Goal: Transaction & Acquisition: Purchase product/service

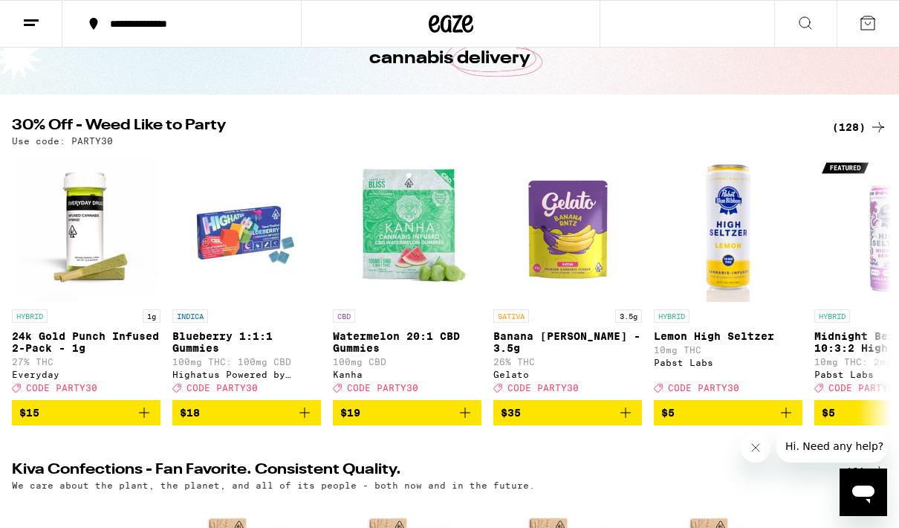
click at [855, 135] on div "(128)" at bounding box center [859, 127] width 55 height 18
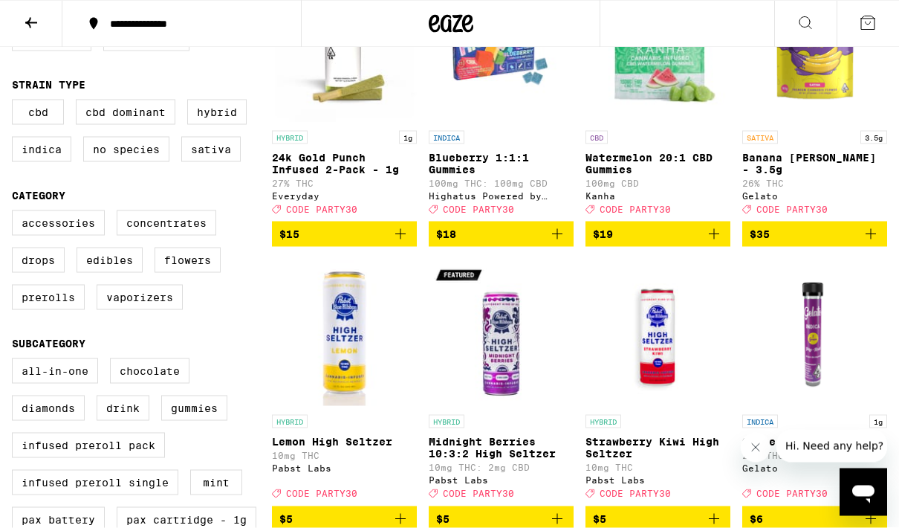
scroll to position [241, 0]
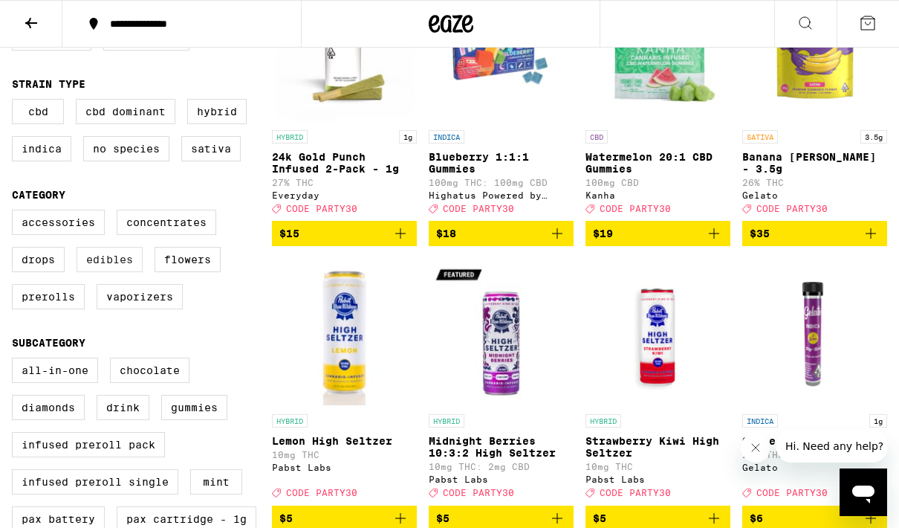
click at [116, 272] on label "Edibles" at bounding box center [110, 259] width 66 height 25
click at [16, 213] on input "Edibles" at bounding box center [15, 212] width 1 height 1
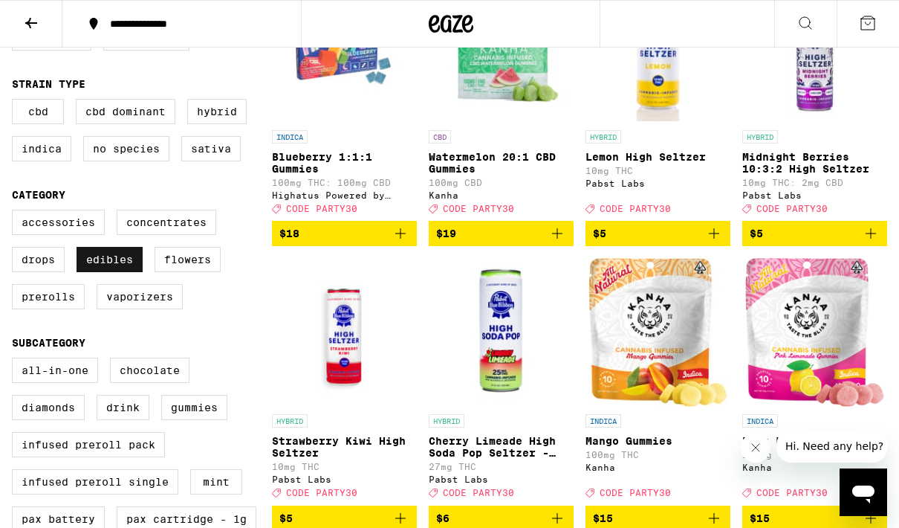
click at [118, 272] on label "Edibles" at bounding box center [110, 259] width 66 height 25
click at [16, 213] on input "Edibles" at bounding box center [15, 212] width 1 height 1
checkbox input "false"
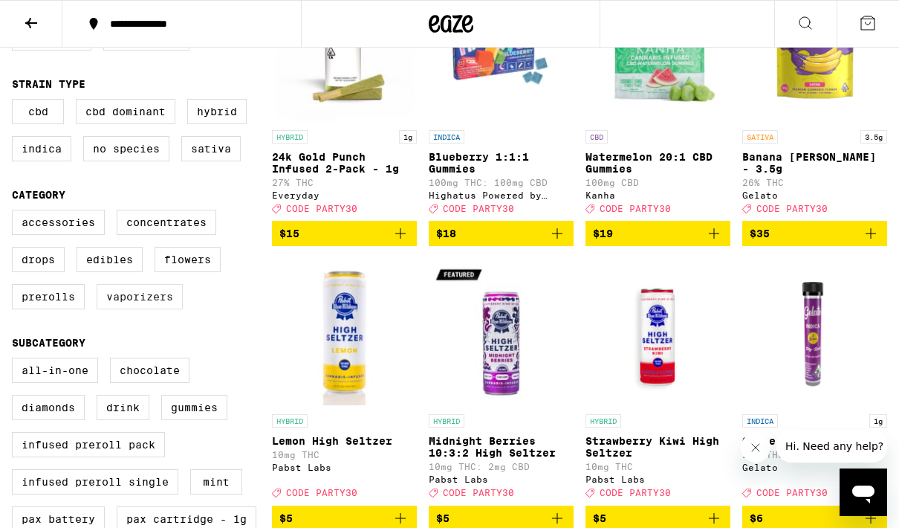
click at [151, 309] on label "Vaporizers" at bounding box center [140, 296] width 86 height 25
click at [16, 213] on input "Vaporizers" at bounding box center [15, 212] width 1 height 1
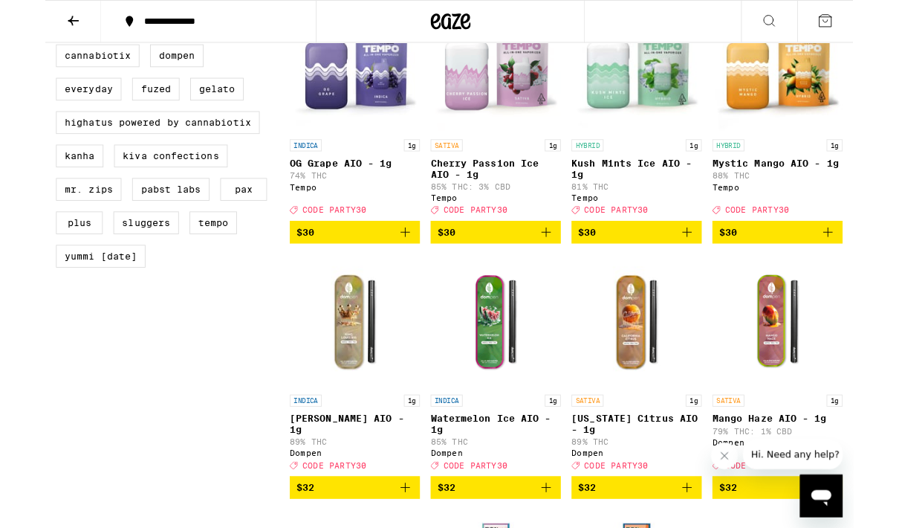
scroll to position [1079, 0]
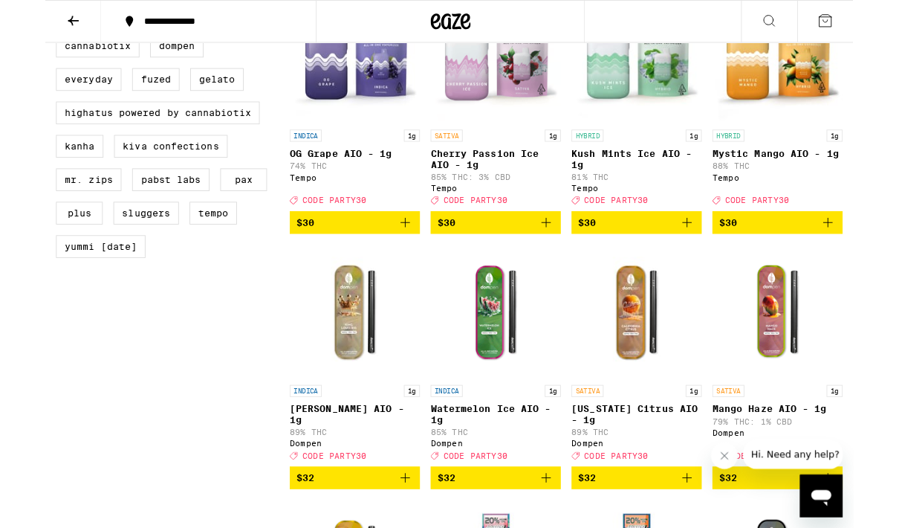
click at [853, 260] on button "$30" at bounding box center [814, 247] width 145 height 25
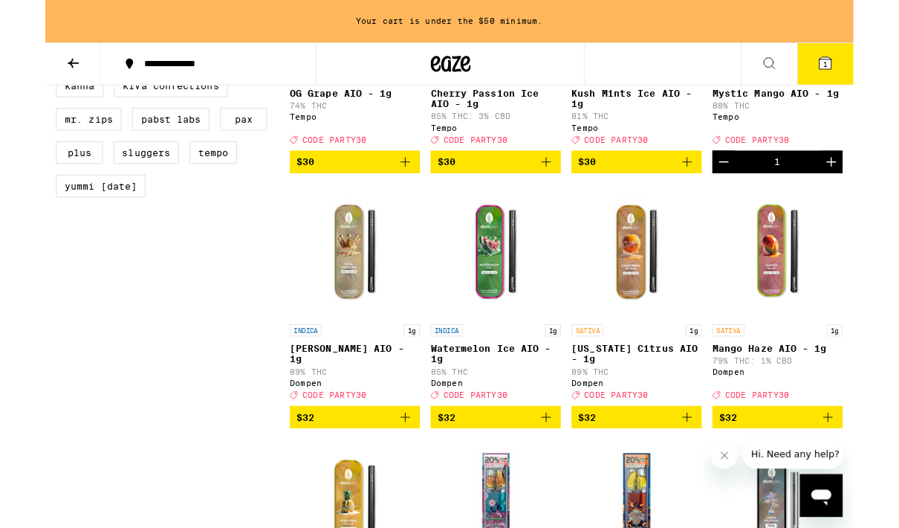
scroll to position [1335, 0]
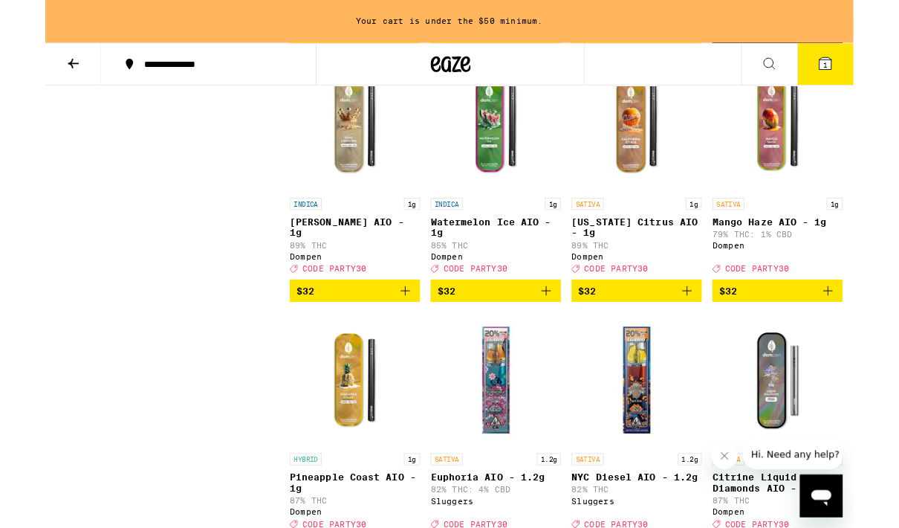
click at [848, 336] on button "$32" at bounding box center [814, 323] width 145 height 25
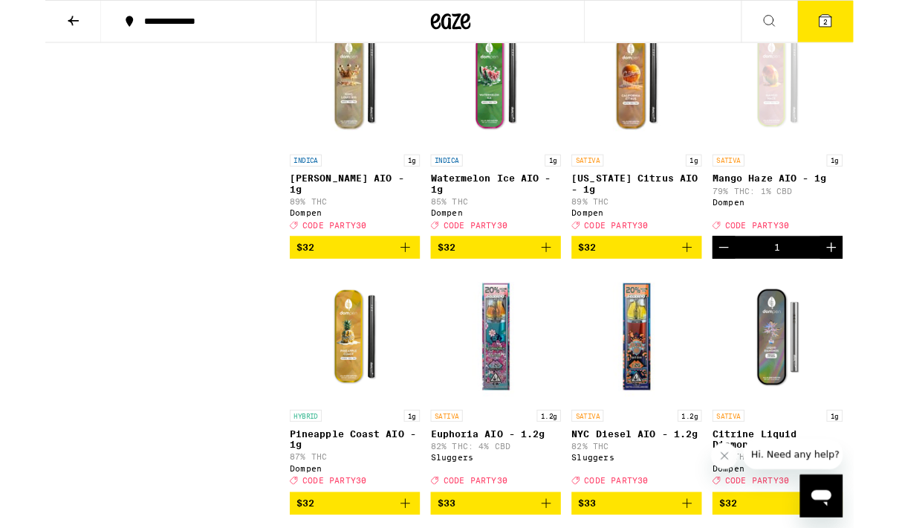
scroll to position [1433, 0]
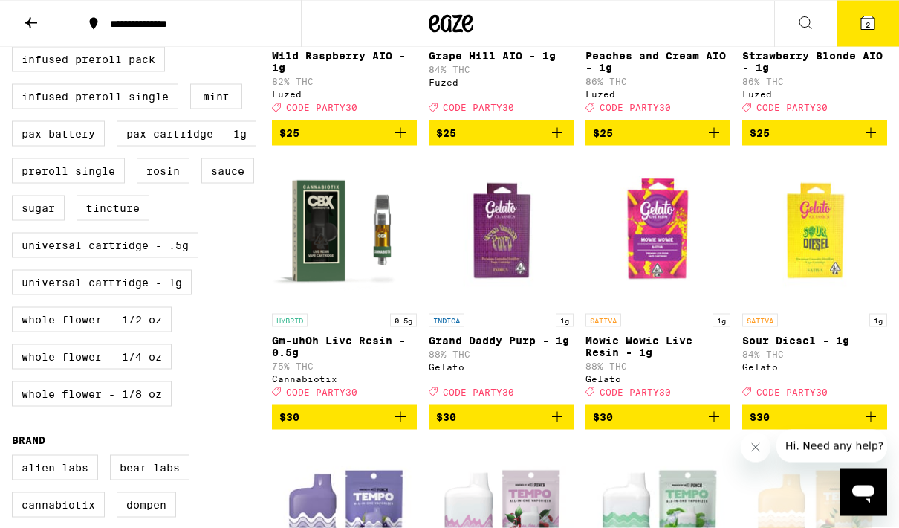
click at [360, 245] on img "Open page for Gm-uhOh Live Resin - 0.5g from Cannabiotix" at bounding box center [344, 232] width 145 height 149
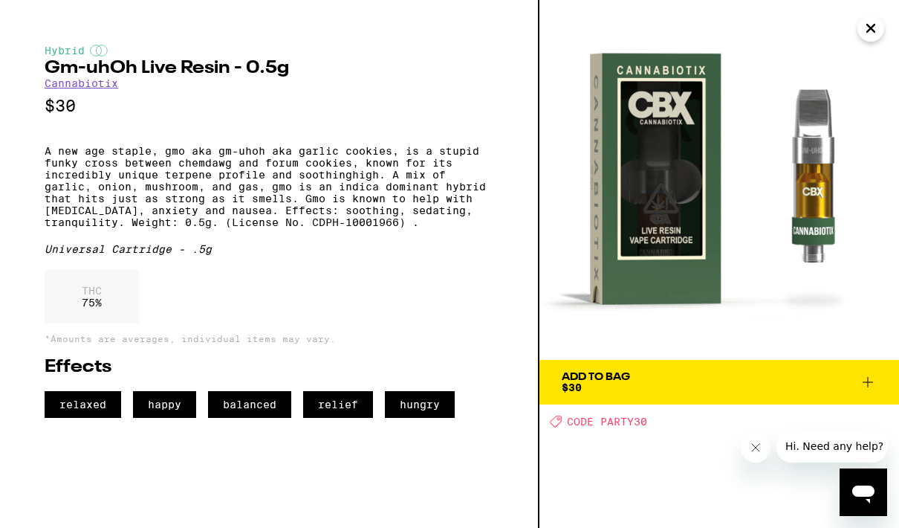
click at [865, 120] on img at bounding box center [720, 180] width 360 height 360
click at [870, 30] on icon "Close" at bounding box center [871, 28] width 18 height 22
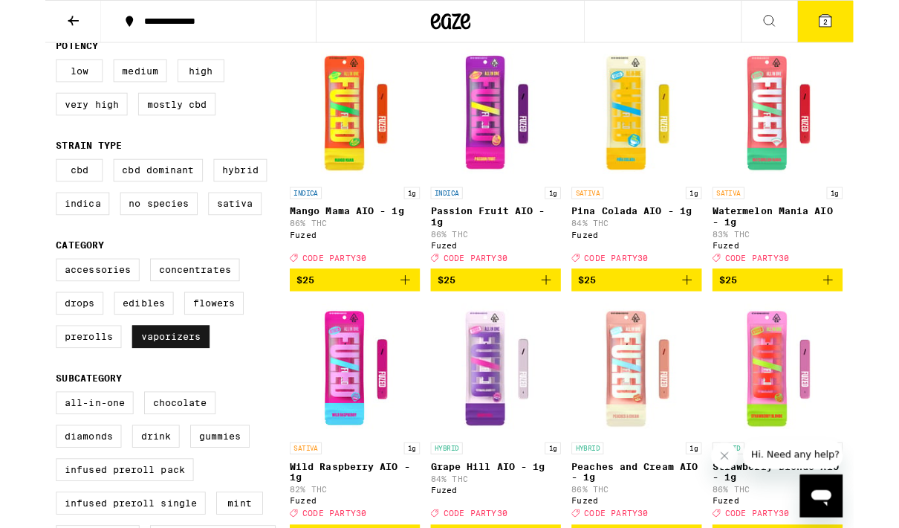
click at [168, 382] on label "Vaporizers" at bounding box center [140, 374] width 86 height 25
click at [16, 291] on input "Vaporizers" at bounding box center [15, 290] width 1 height 1
checkbox input "false"
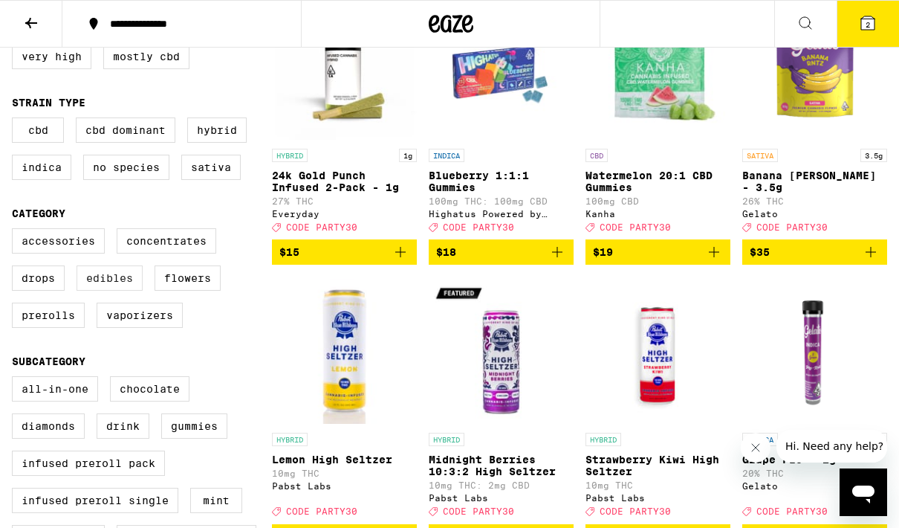
click at [116, 291] on label "Edibles" at bounding box center [110, 277] width 66 height 25
click at [16, 231] on input "Edibles" at bounding box center [15, 230] width 1 height 1
checkbox input "true"
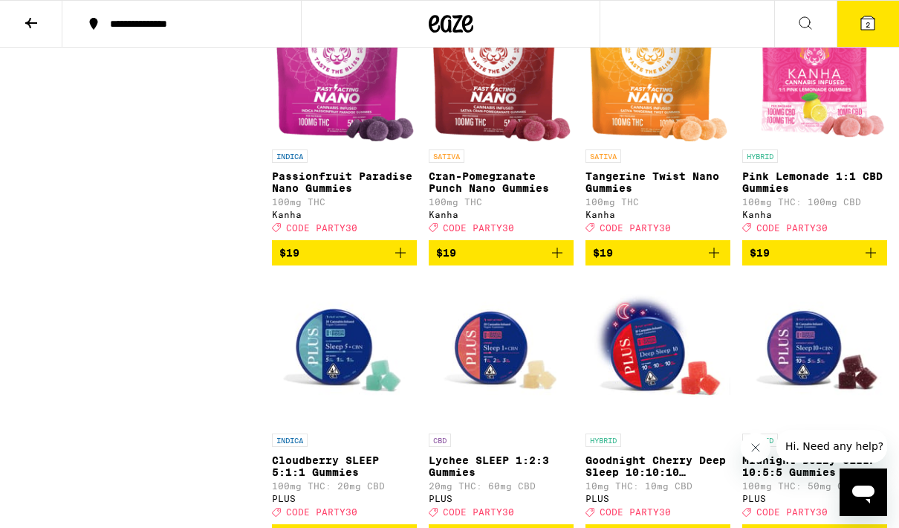
scroll to position [1867, 0]
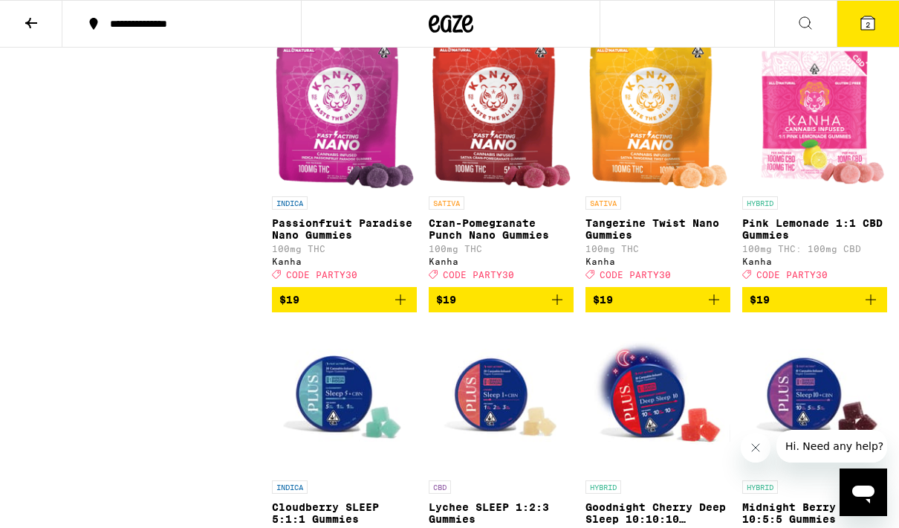
click at [719, 308] on icon "Add to bag" at bounding box center [714, 300] width 18 height 18
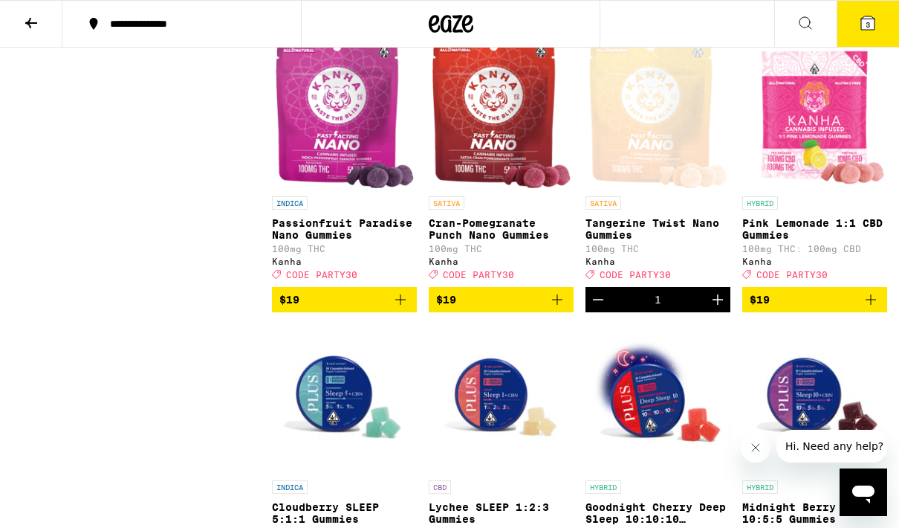
click at [719, 305] on icon "Increment" at bounding box center [718, 299] width 10 height 10
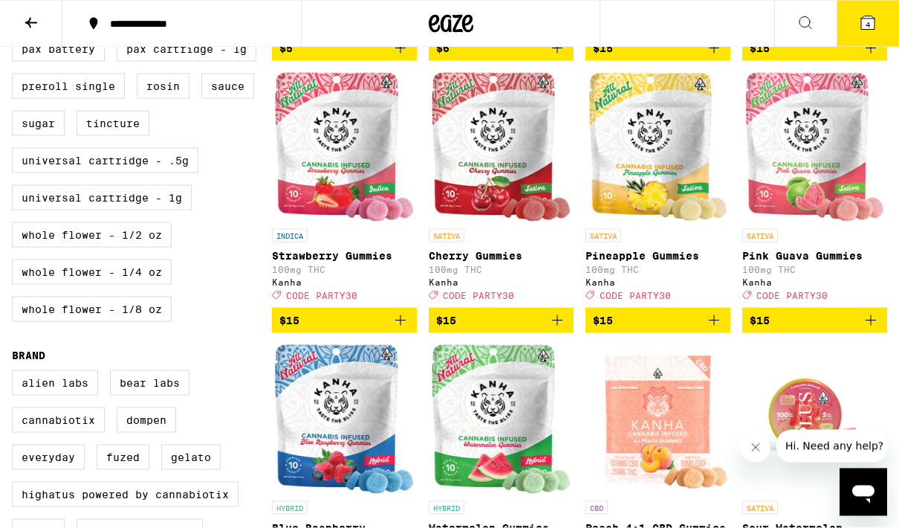
scroll to position [689, 0]
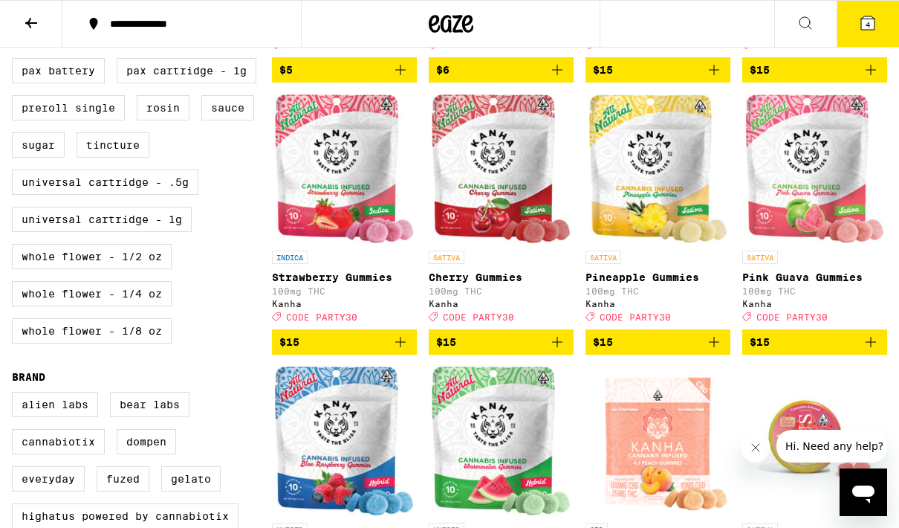
click at [726, 354] on button "$15" at bounding box center [658, 341] width 145 height 25
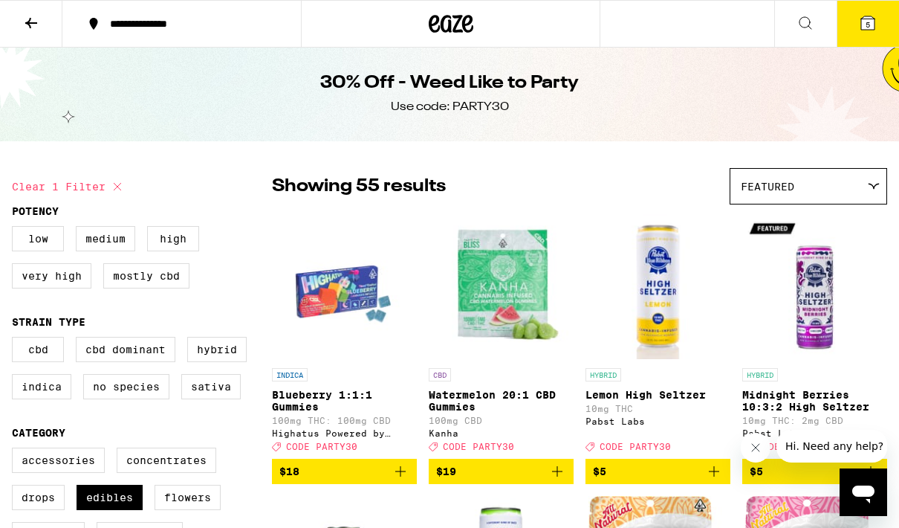
scroll to position [0, 0]
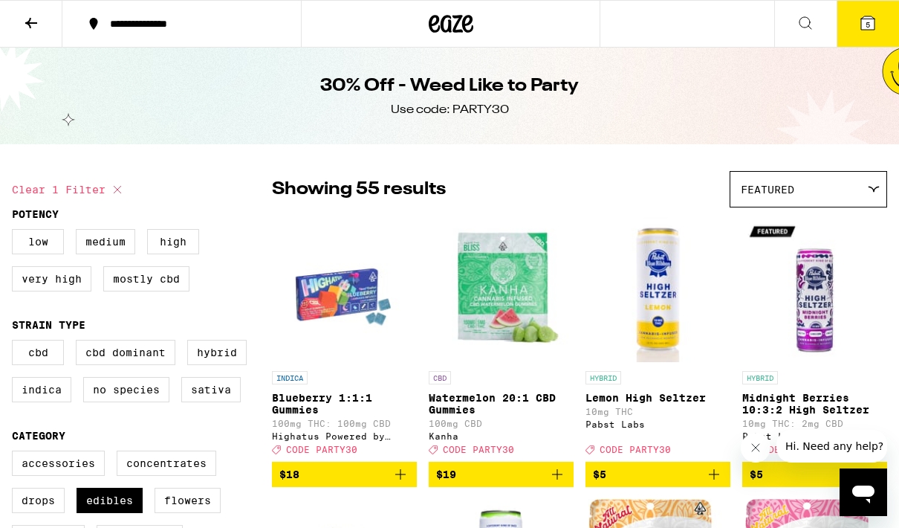
click at [862, 37] on button "5" at bounding box center [868, 24] width 62 height 46
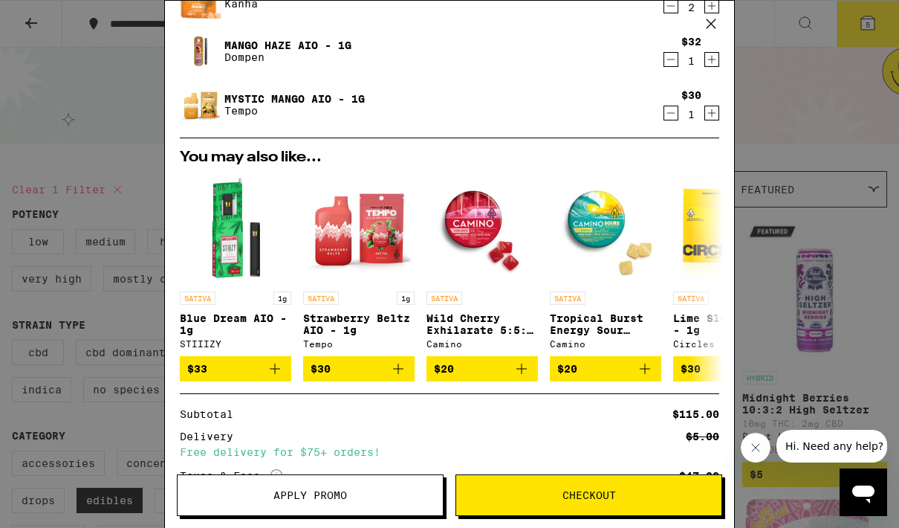
scroll to position [246, 0]
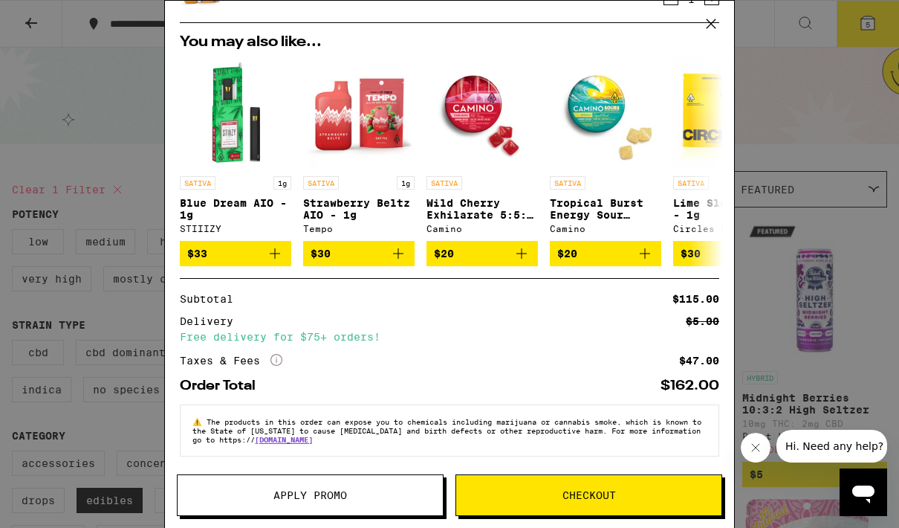
click at [610, 85] on img "Open page for Tropical Burst Energy Sour Gummies from Camino" at bounding box center [605, 112] width 111 height 111
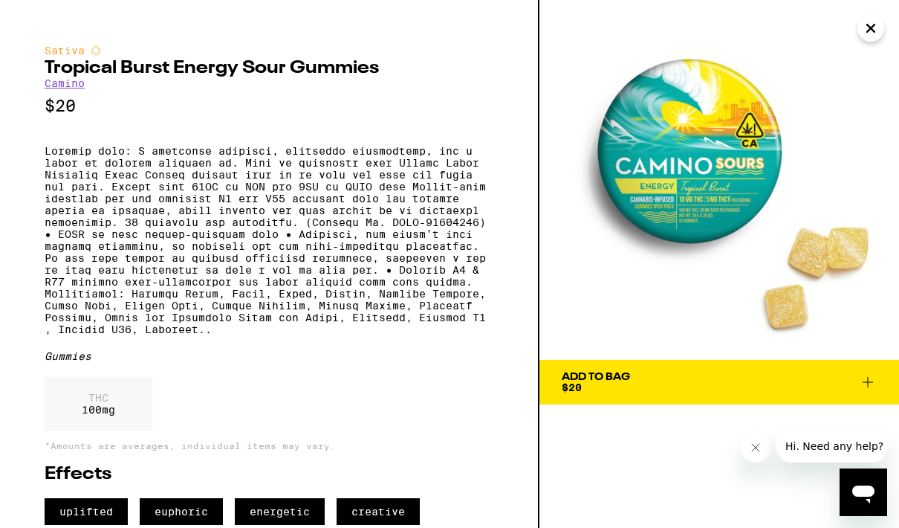
click at [681, 19] on img at bounding box center [720, 180] width 360 height 360
click at [869, 33] on icon "Close" at bounding box center [871, 28] width 18 height 22
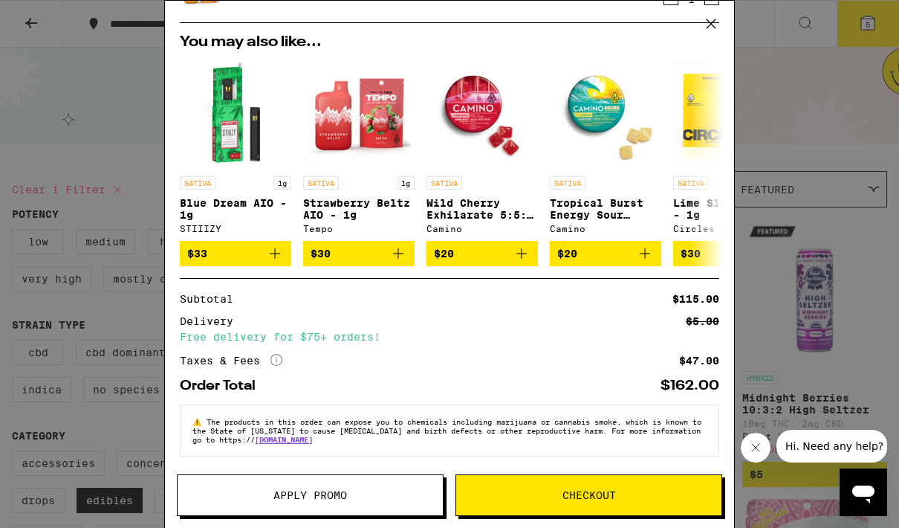
click at [400, 500] on button "Apply Promo" at bounding box center [310, 495] width 267 height 42
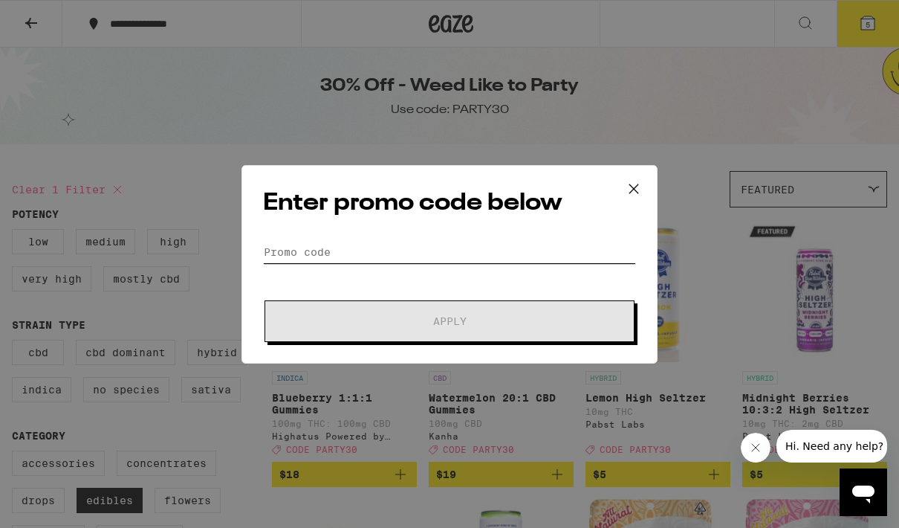
click at [342, 245] on input "Promo Code" at bounding box center [449, 252] width 373 height 22
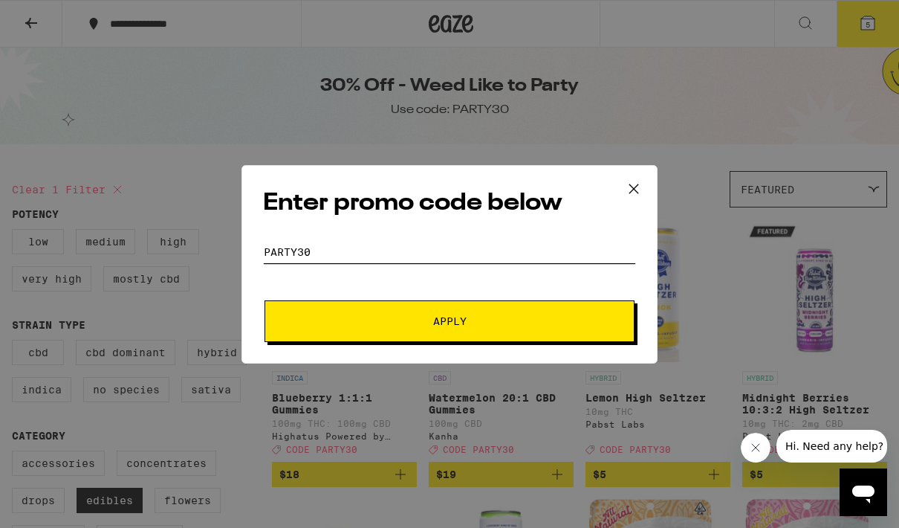
type input "PARTY30"
click at [479, 328] on button "Apply" at bounding box center [450, 321] width 370 height 42
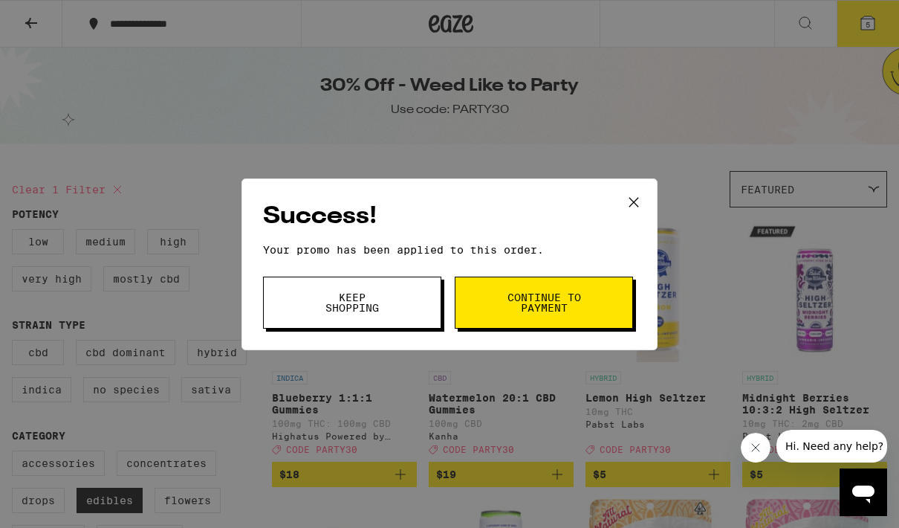
click at [632, 321] on button "Continue to payment" at bounding box center [544, 302] width 178 height 52
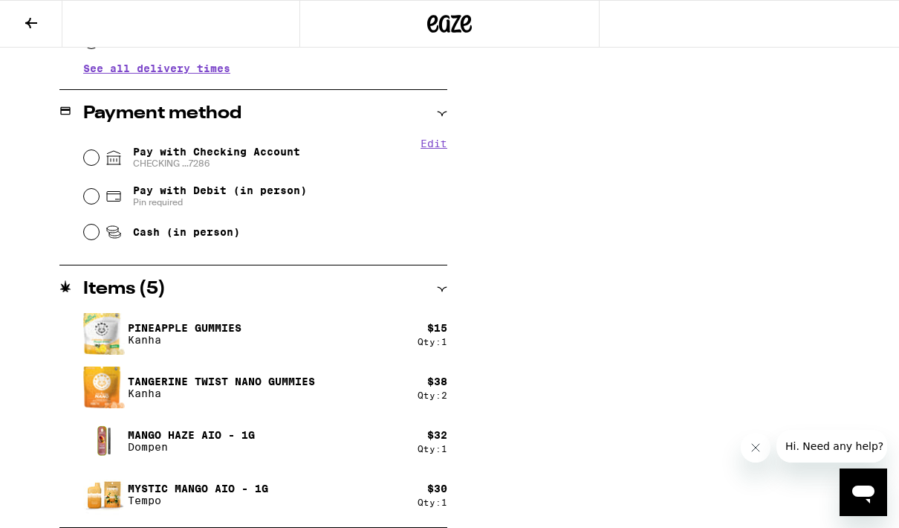
click at [858, 97] on div "**********" at bounding box center [449, 63] width 899 height 928
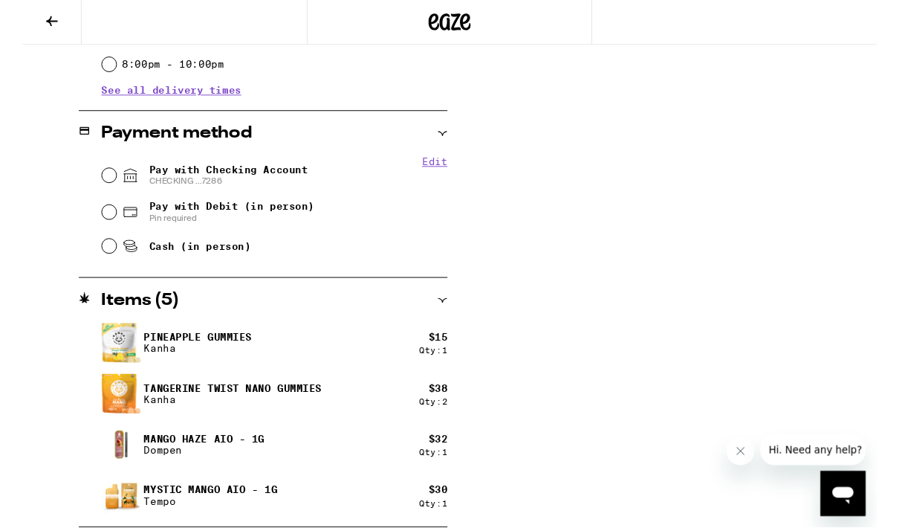
scroll to position [580, 0]
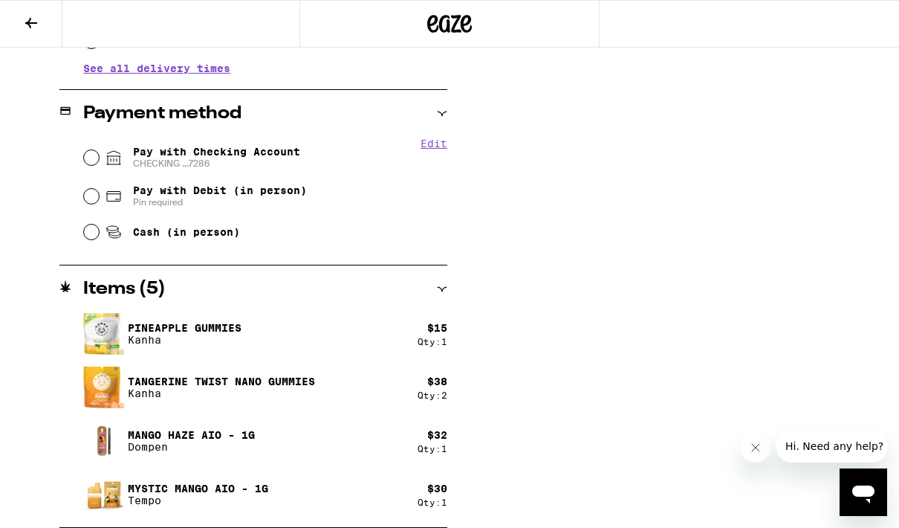
click at [783, 132] on div "Subtotal $115.00 Delivery $5.00 Free delivery for $75+ orders! Taxes & Fees Mor…" at bounding box center [690, 63] width 297 height 928
click at [309, 152] on div "Pay with Checking Account CHECKING ...7286" at bounding box center [265, 157] width 363 height 39
click at [273, 180] on div "Pay with Debit (in person) Pin required" at bounding box center [265, 196] width 363 height 39
click at [273, 179] on div "Pay with Debit (in person) Pin required" at bounding box center [265, 196] width 363 height 39
click at [213, 158] on span "Pay with Checking Account CHECKING ...7286" at bounding box center [216, 158] width 167 height 24
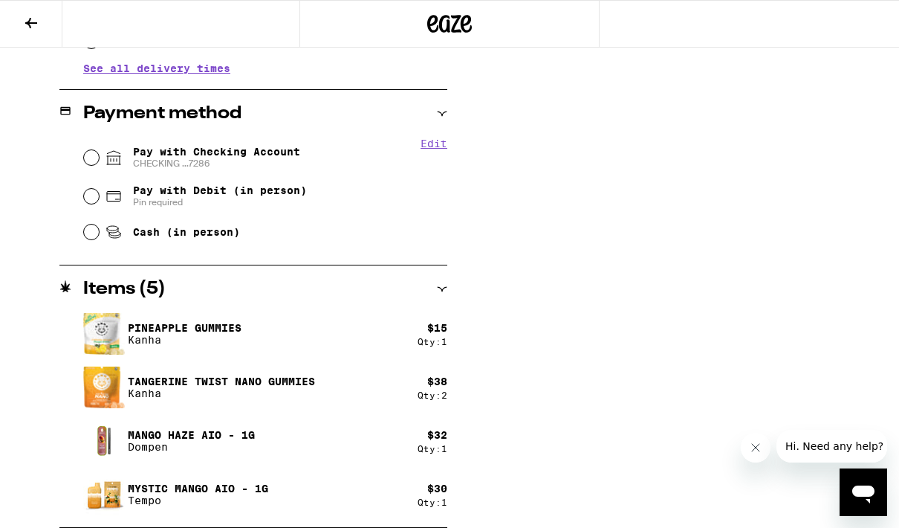
click at [99, 158] on input "Pay with Checking Account CHECKING ...7286" at bounding box center [91, 157] width 15 height 15
radio input "true"
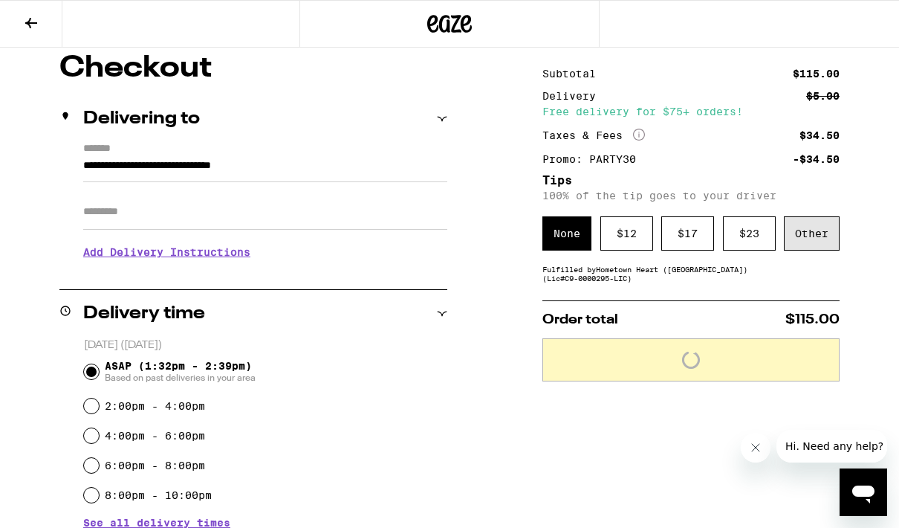
click at [832, 233] on div "Other" at bounding box center [812, 233] width 56 height 34
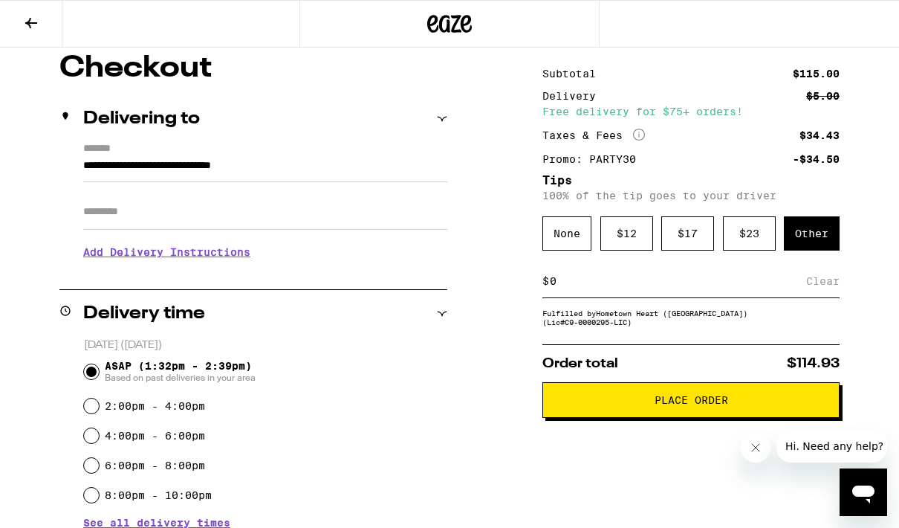
scroll to position [126, 0]
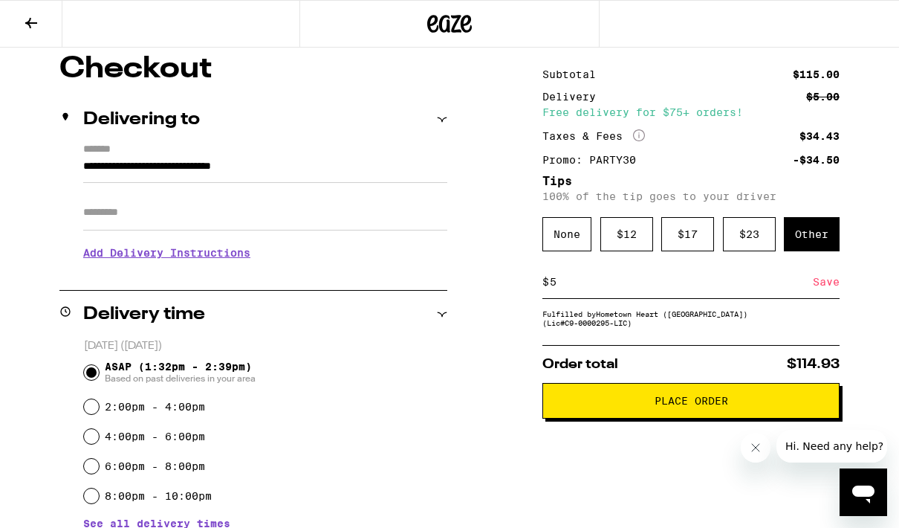
type input "5"
click at [824, 294] on div "Save" at bounding box center [826, 281] width 27 height 33
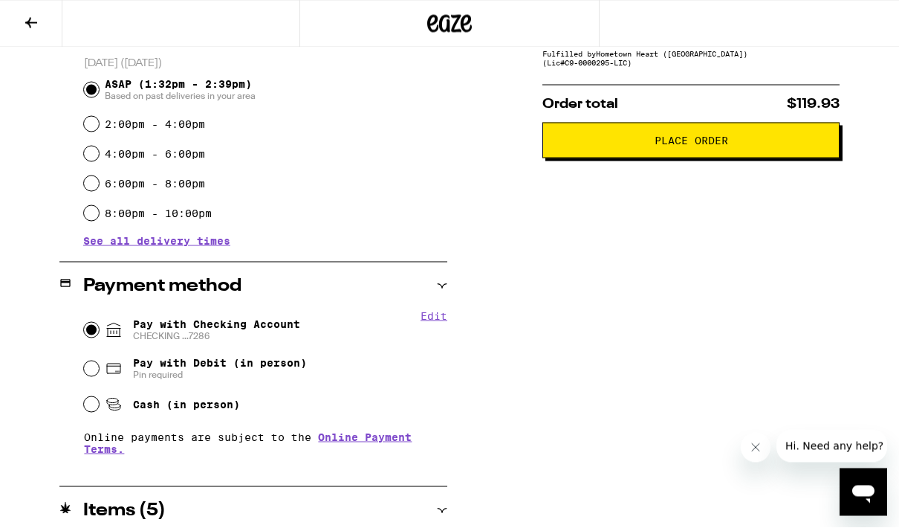
scroll to position [349, 0]
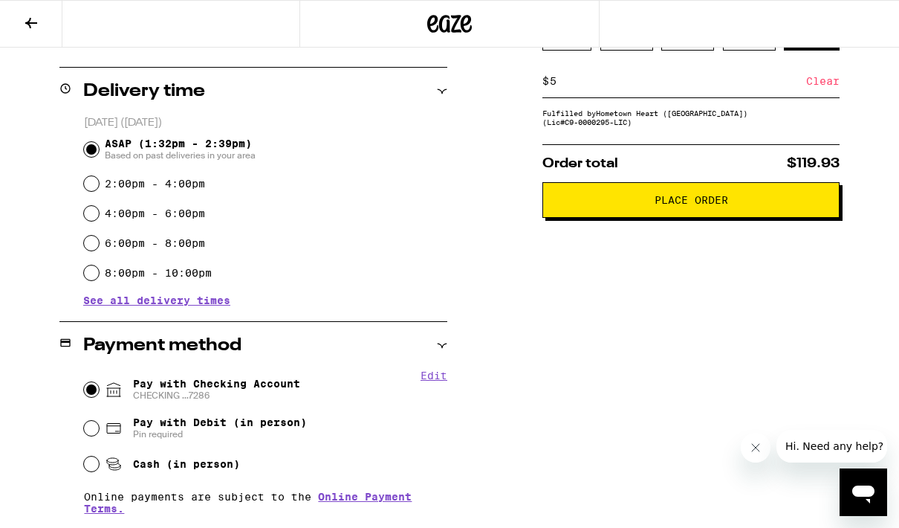
click at [796, 205] on span "Place Order" at bounding box center [691, 200] width 272 height 10
